Goal: Transaction & Acquisition: Purchase product/service

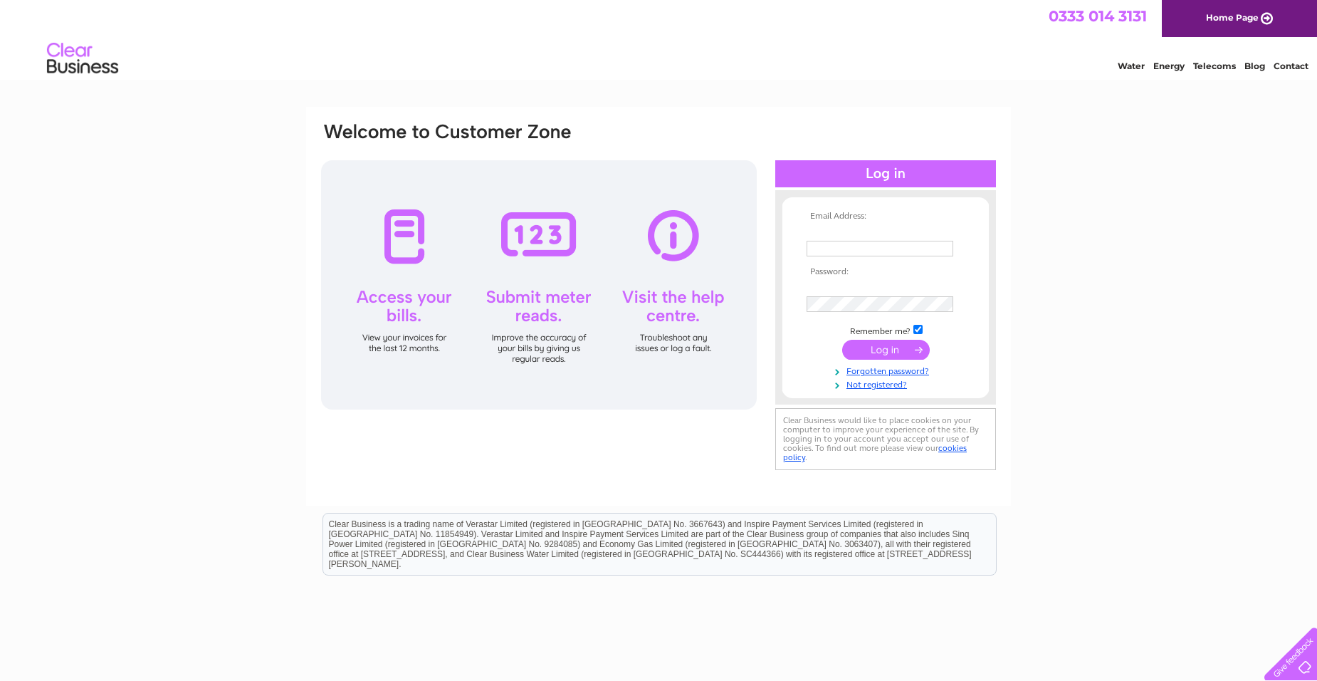
type input "leanne.moir@portaltechnologies.uk"
click at [881, 340] on input "submit" at bounding box center [886, 350] width 88 height 20
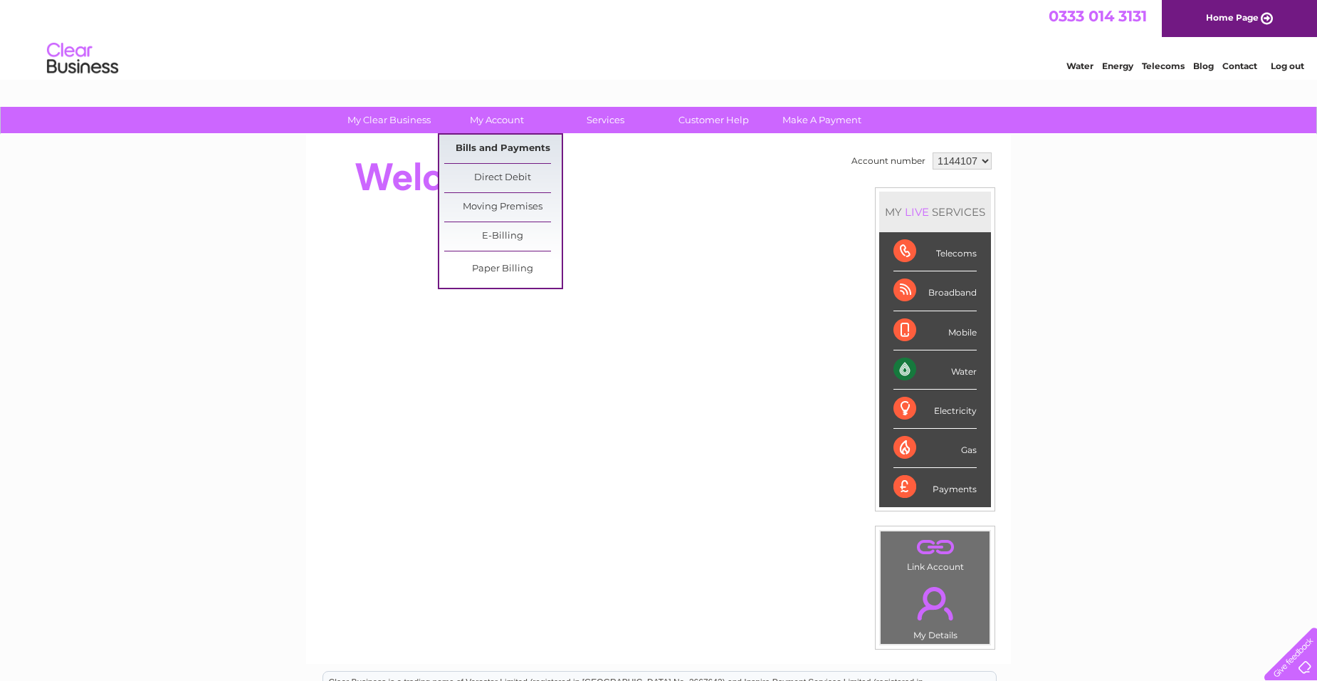
click at [492, 145] on link "Bills and Payments" at bounding box center [502, 149] width 117 height 28
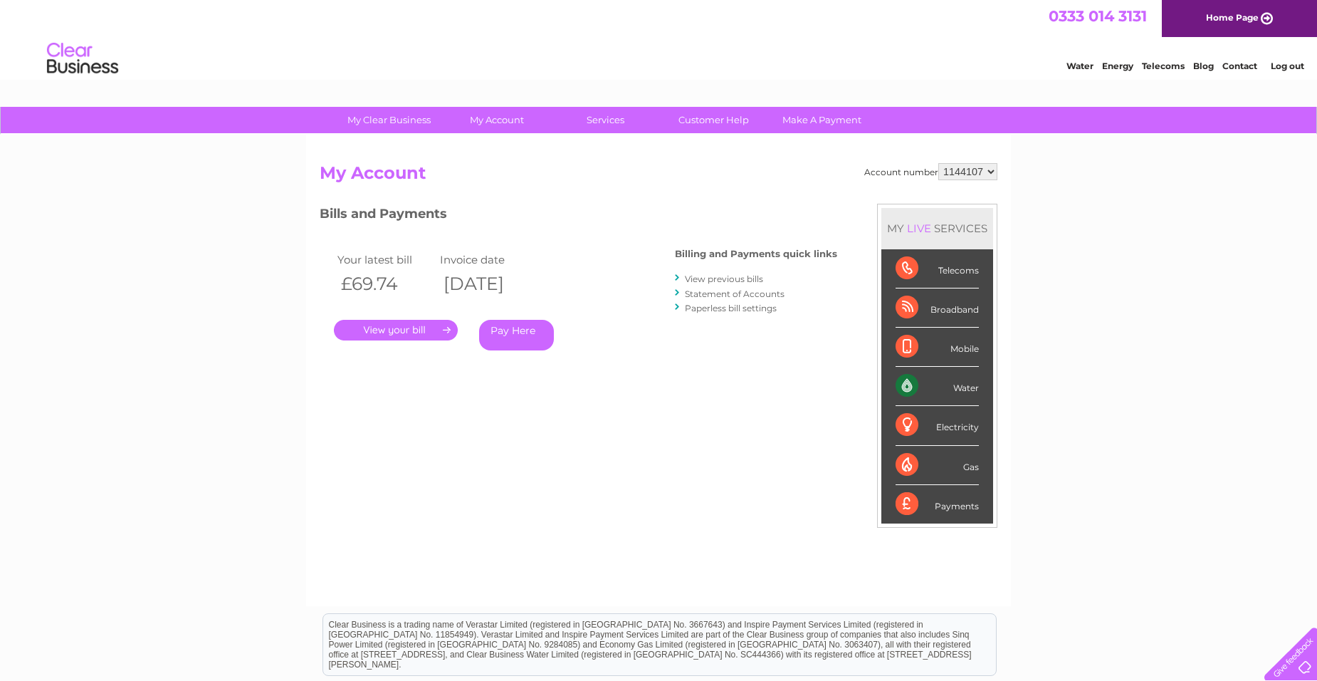
click at [396, 330] on link "." at bounding box center [396, 330] width 124 height 21
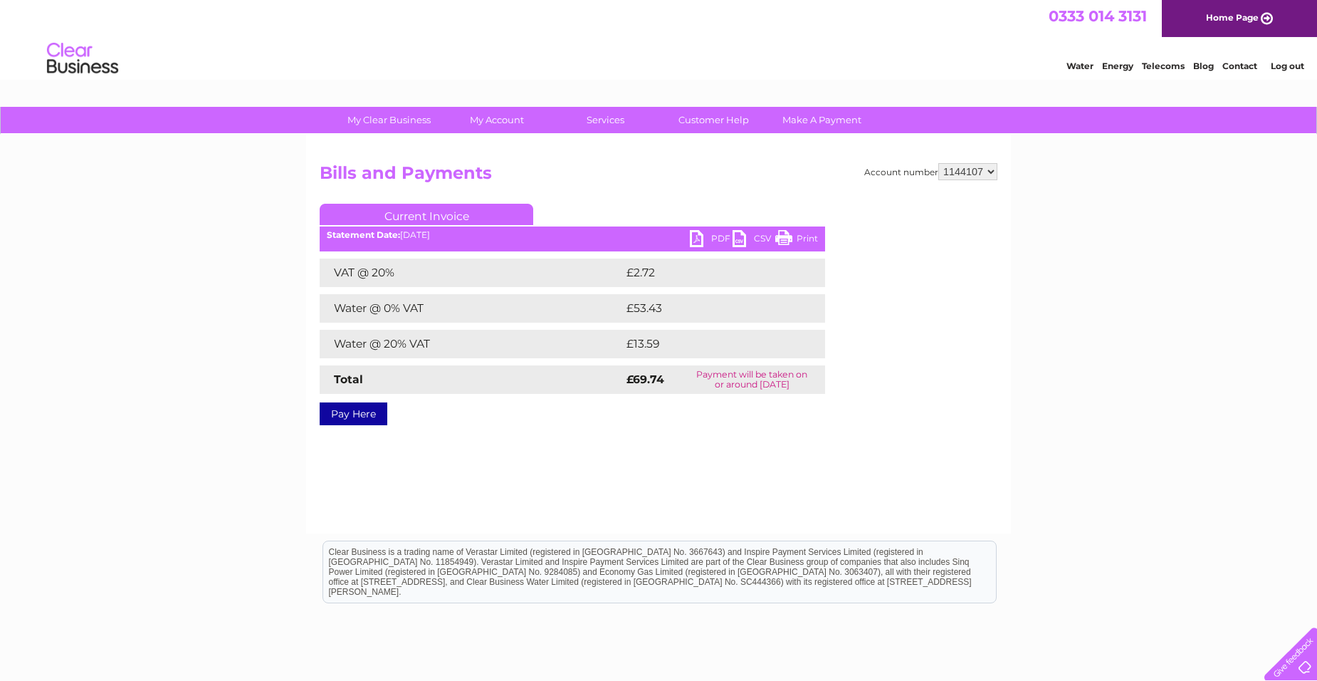
click at [347, 413] on link "Pay Here" at bounding box center [354, 413] width 68 height 23
click at [710, 241] on link "PDF" at bounding box center [711, 240] width 43 height 21
